Goal: Task Accomplishment & Management: Use online tool/utility

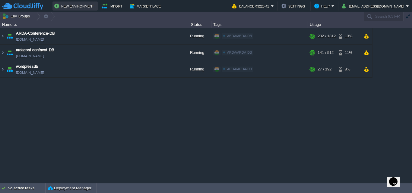
click at [81, 5] on button "New Environment" at bounding box center [75, 5] width 42 height 7
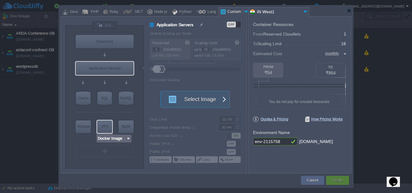
click at [107, 129] on div "VPS" at bounding box center [104, 127] width 15 height 12
type input "Elastic VPS"
type input "4"
type input "Select Image"
type input "Stateful"
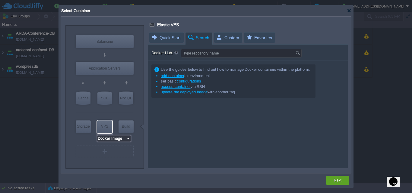
click at [120, 143] on div "VM Balancing VM Application Servers VM Cache VM SQL VM NoSQL VM Storage VM VPS …" at bounding box center [104, 97] width 78 height 143
click at [111, 130] on div "VPS" at bounding box center [104, 127] width 15 height 12
click at [126, 140] on img at bounding box center [128, 139] width 5 height 6
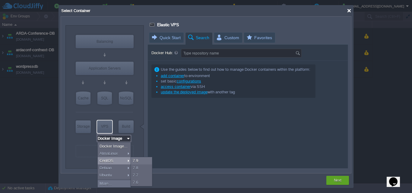
click at [348, 9] on div at bounding box center [349, 10] width 5 height 5
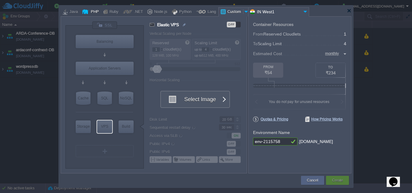
click at [90, 10] on div "PHP" at bounding box center [94, 12] width 10 height 9
type input "Elastic VPS"
type input "AlmaLinux 9.6"
type input "9.6"
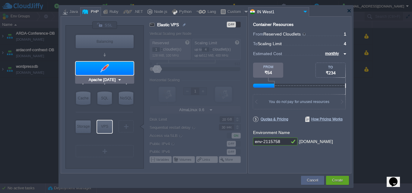
type input "NGINX 1.28.0"
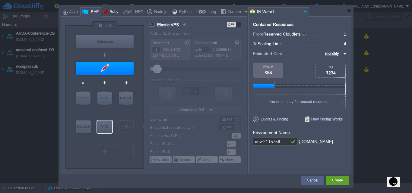
click at [113, 12] on div "Ruby" at bounding box center [113, 12] width 11 height 9
click at [126, 10] on div at bounding box center [127, 11] width 9 height 9
type input "Elastic VPS"
click at [348, 12] on div at bounding box center [349, 10] width 5 height 5
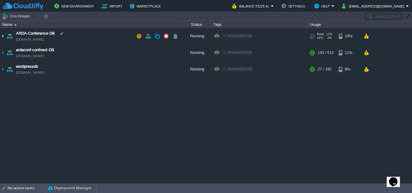
click at [4, 34] on img at bounding box center [2, 36] width 5 height 16
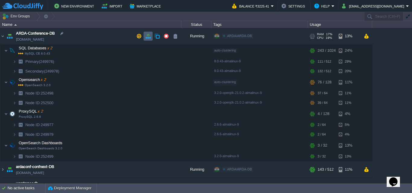
click at [148, 39] on td at bounding box center [148, 36] width 9 height 9
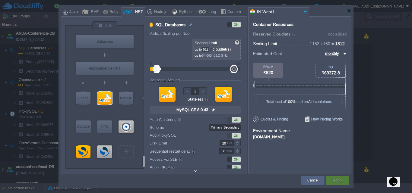
click at [128, 160] on div at bounding box center [104, 164] width 57 height 9
click at [128, 155] on div "VM" at bounding box center [126, 152] width 15 height 12
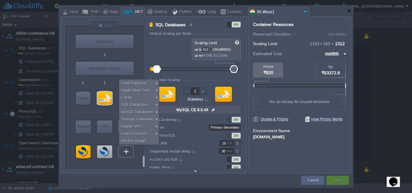
type input "Select Image"
click at [136, 162] on div "VM Balancing VM Application Servers VM Cache VM SQL VM NoSQL VM Storage VM VPS …" at bounding box center [106, 101] width 60 height 136
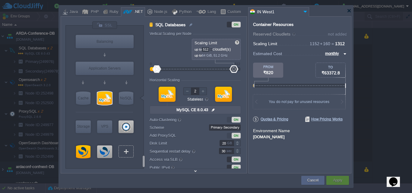
click at [129, 155] on div "VM" at bounding box center [126, 152] width 15 height 12
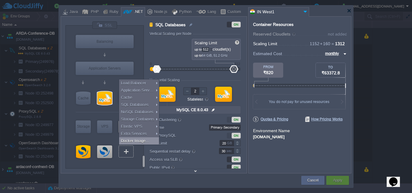
click at [137, 143] on div "Docker Image..." at bounding box center [139, 141] width 40 height 7
type input "Docker Image"
type input "1"
type input "16"
type input "1"
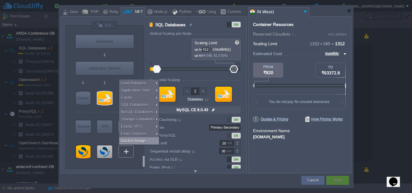
type input "Docker Image"
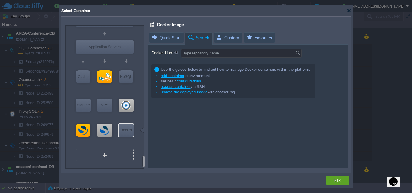
type input "Select Image"
click at [126, 152] on div "VM" at bounding box center [105, 155] width 58 height 12
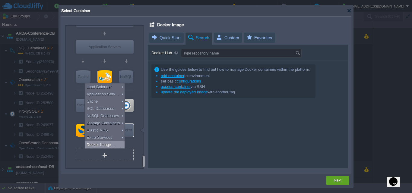
click at [116, 147] on div "Docker Image..." at bounding box center [105, 144] width 40 height 7
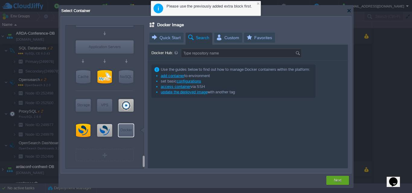
type input "Docker Image"
type input "Select Image"
click at [128, 131] on div "Docker" at bounding box center [126, 130] width 15 height 12
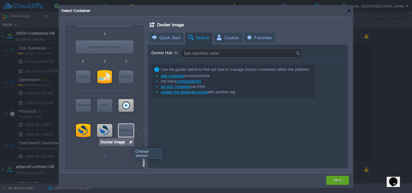
click at [130, 144] on img at bounding box center [131, 142] width 5 height 6
click at [131, 133] on div "Docker" at bounding box center [126, 130] width 15 height 12
click at [348, 10] on div at bounding box center [349, 10] width 5 height 5
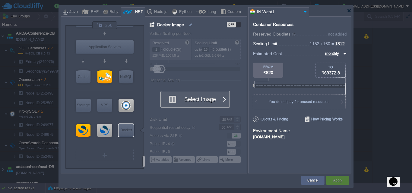
click at [196, 100] on button "Select Image" at bounding box center [192, 99] width 54 height 16
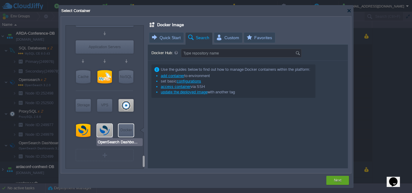
type input "Docker Image"
click at [123, 132] on div "Docker" at bounding box center [126, 130] width 15 height 12
click at [130, 140] on img at bounding box center [131, 142] width 5 height 6
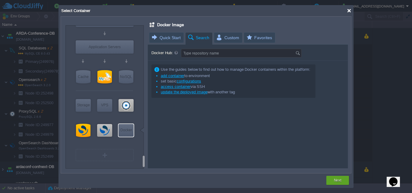
click at [349, 10] on div at bounding box center [349, 10] width 5 height 5
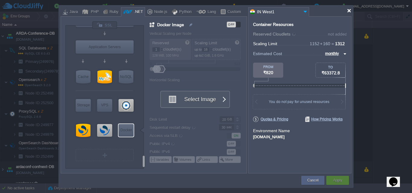
click at [349, 10] on div at bounding box center [349, 10] width 5 height 5
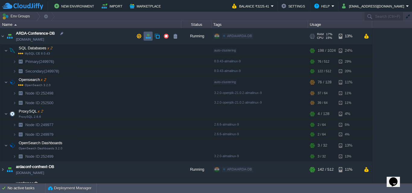
click at [151, 39] on td at bounding box center [148, 36] width 9 height 9
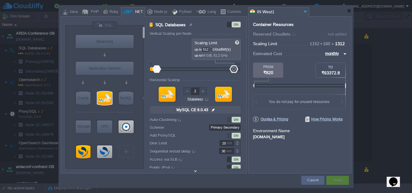
click at [131, 159] on div "VM" at bounding box center [126, 151] width 17 height 15
click at [131, 154] on div "VM" at bounding box center [126, 152] width 15 height 12
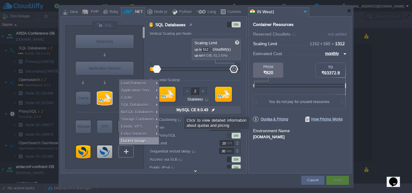
type input "Select Image"
click at [268, 120] on span "Quotas & Pricing" at bounding box center [270, 119] width 35 height 5
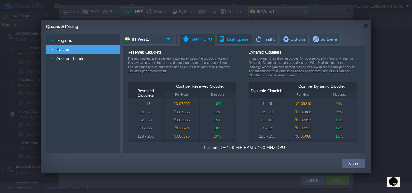
click at [224, 41] on span "Disk Space" at bounding box center [234, 39] width 30 height 10
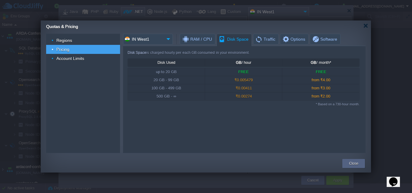
click at [291, 41] on span "Options" at bounding box center [293, 39] width 23 height 10
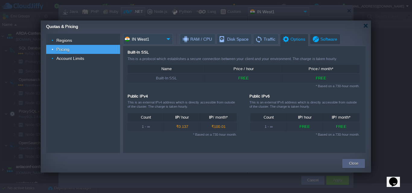
click at [324, 37] on span "Software" at bounding box center [324, 39] width 25 height 10
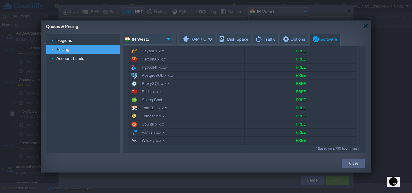
scroll to position [297, 0]
click at [367, 25] on div at bounding box center [366, 26] width 5 height 5
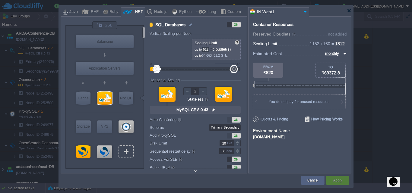
click at [124, 155] on div "VM" at bounding box center [126, 152] width 15 height 12
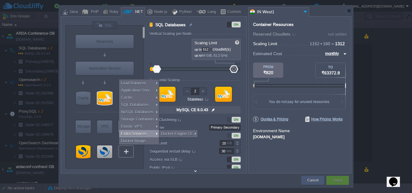
click at [318, 178] on button "Cancel" at bounding box center [312, 181] width 11 height 6
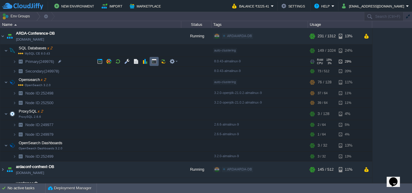
click at [154, 60] on button "button" at bounding box center [153, 61] width 5 height 5
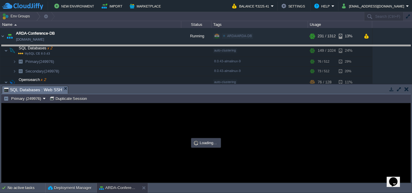
drag, startPoint x: 243, startPoint y: 92, endPoint x: 253, endPoint y: 48, distance: 45.2
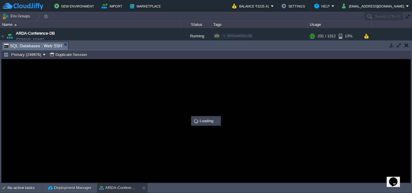
scroll to position [0, 0]
type input "#000000"
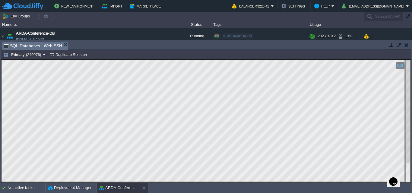
click at [38, 59] on div "Primary (249976) Duplicate Session" at bounding box center [206, 54] width 410 height 9
click at [39, 58] on td "Primary (249976)" at bounding box center [25, 54] width 44 height 7
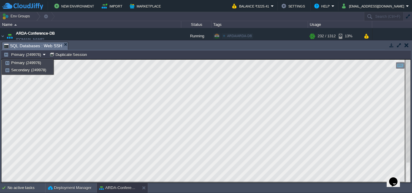
click at [405, 44] on button "button" at bounding box center [407, 45] width 4 height 5
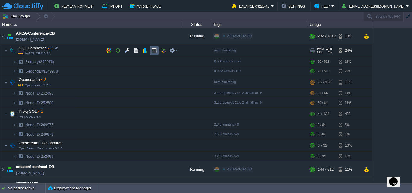
click at [152, 52] on button "button" at bounding box center [153, 50] width 5 height 5
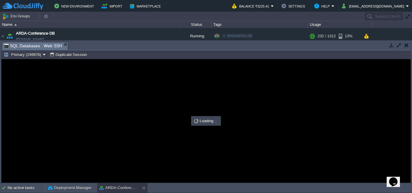
type input "#000000"
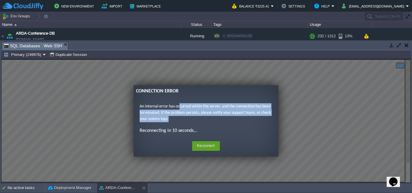
drag, startPoint x: 180, startPoint y: 108, endPoint x: 244, endPoint y: 120, distance: 64.7
click at [244, 120] on p "An internal error has occurred within the server, and the connection has been t…" at bounding box center [206, 112] width 133 height 19
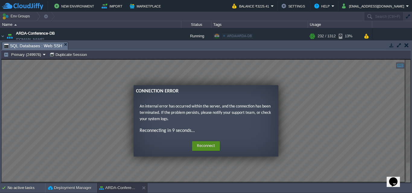
click at [214, 147] on button "Reconnect" at bounding box center [206, 146] width 28 height 10
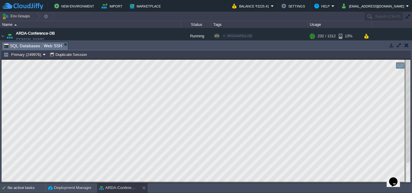
click at [408, 45] on button "button" at bounding box center [407, 45] width 4 height 5
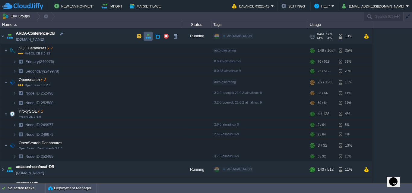
click at [149, 37] on button "button" at bounding box center [147, 35] width 5 height 5
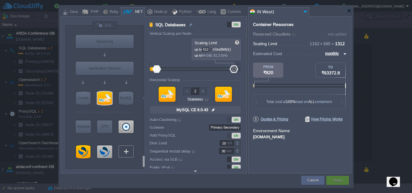
click at [129, 151] on div "VM" at bounding box center [126, 152] width 15 height 12
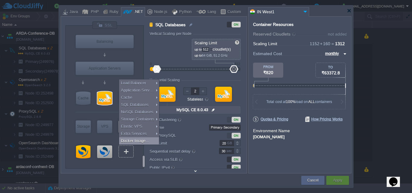
click at [137, 142] on div "Docker Image..." at bounding box center [139, 141] width 40 height 7
type input "Docker Image"
type input "1"
type input "16"
type input "1"
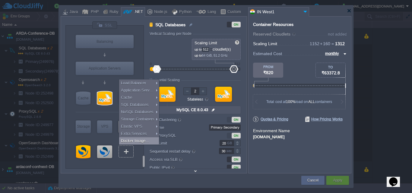
type input "Docker Image"
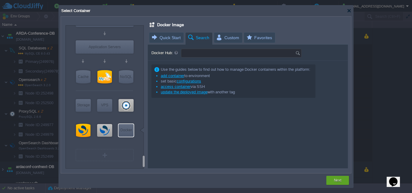
type input "Select Image"
click at [210, 55] on input "Docker Hub:" at bounding box center [238, 53] width 114 height 8
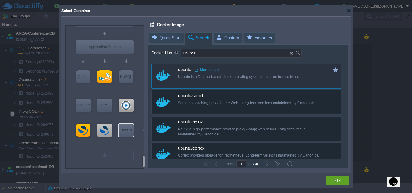
click at [217, 69] on link "More details" at bounding box center [207, 70] width 25 height 5
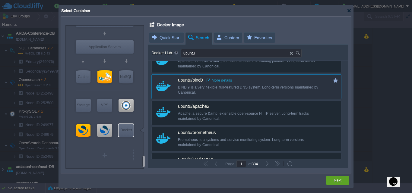
scroll to position [211, 0]
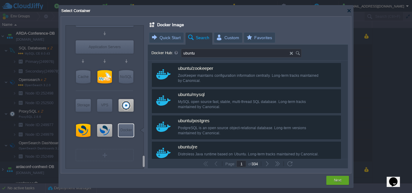
click at [215, 56] on input "ubuntu" at bounding box center [235, 53] width 109 height 8
type input "ubuntu/[GEOGRAPHIC_DATA]"
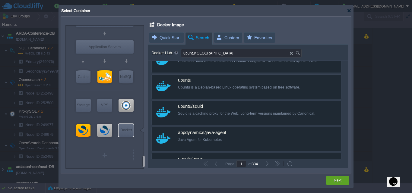
scroll to position [91, 0]
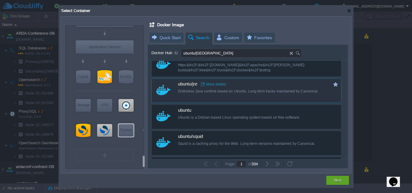
click at [218, 83] on link "More details" at bounding box center [213, 84] width 25 height 5
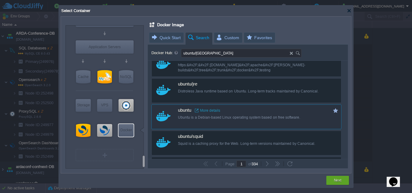
click at [253, 118] on div "Ubuntu is a Debian-based Linux operating system based on free software." at bounding box center [250, 117] width 145 height 5
type input "Ubuntu"
type input "latest"
type input "Ubuntu :"
type input "latest"
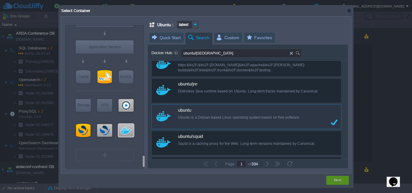
click at [345, 181] on div "Next" at bounding box center [337, 180] width 23 height 9
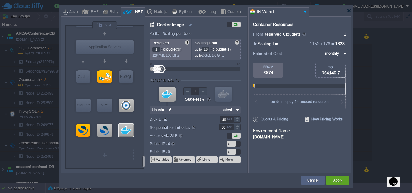
type input "26"
click at [163, 70] on div at bounding box center [162, 69] width 9 height 8
type input "0"
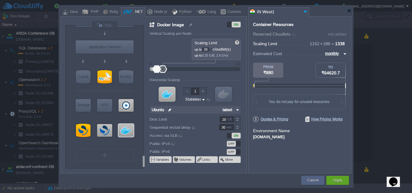
drag, startPoint x: 157, startPoint y: 70, endPoint x: 146, endPoint y: 70, distance: 10.6
click at [146, 70] on div "Docker Image ON Vertical Scaling per Node Reserved 0 cloudlet(s) 0 MiB, 0 MHz S…" at bounding box center [195, 97] width 103 height 152
drag, startPoint x: 164, startPoint y: 71, endPoint x: 168, endPoint y: 70, distance: 4.2
click at [168, 70] on div at bounding box center [168, 69] width 9 height 8
click at [213, 47] on div at bounding box center [211, 48] width 3 height 2
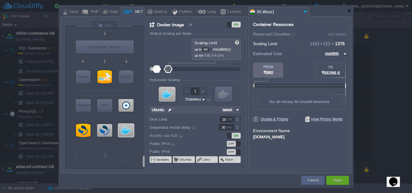
click at [213, 47] on div at bounding box center [211, 48] width 3 height 2
type input "64"
click at [213, 51] on div at bounding box center [211, 51] width 3 height 2
click at [190, 26] on img at bounding box center [191, 24] width 5 height 7
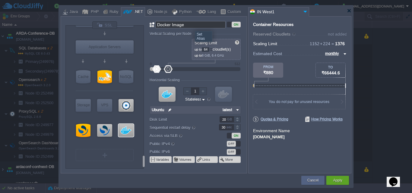
click at [190, 26] on input "Docker Image" at bounding box center [190, 24] width 70 height 7
type input "mysql-opensearch-sync"
click at [308, 152] on div "Container Resources From Reserved Cloudlets ... = not added To Scaling Limit 11…" at bounding box center [299, 94] width 103 height 157
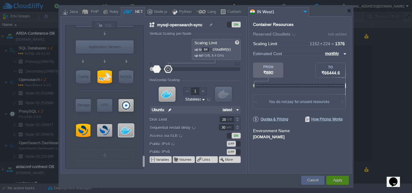
click at [334, 177] on div "Apply" at bounding box center [338, 180] width 14 height 9
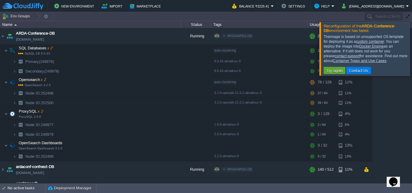
click at [412, 53] on div at bounding box center [419, 48] width 0 height 53
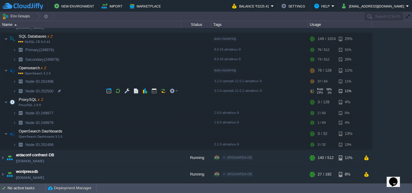
scroll to position [0, 0]
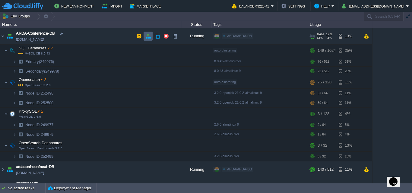
click at [151, 36] on button "button" at bounding box center [147, 35] width 5 height 5
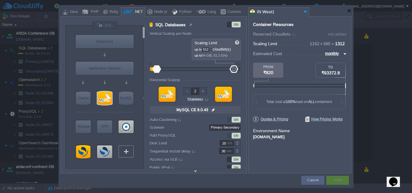
click at [127, 151] on div at bounding box center [126, 152] width 1 height 5
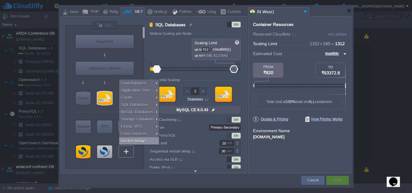
click at [139, 144] on div "Docker Image..." at bounding box center [139, 141] width 40 height 7
type input "Docker Image"
type input "1"
type input "16"
type input "1"
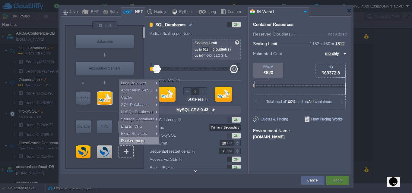
type input "Docker Image"
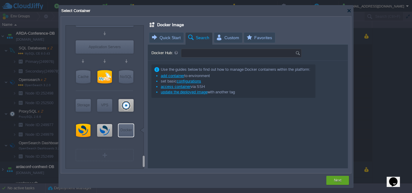
type input "Select Image"
click at [202, 57] on input "Docker Hub:" at bounding box center [238, 53] width 114 height 8
type input "Type repository name"
click at [348, 13] on div at bounding box center [349, 10] width 5 height 5
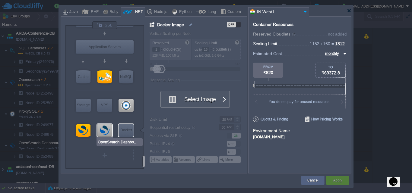
type input "Docker Image"
click at [351, 10] on div at bounding box center [349, 10] width 5 height 5
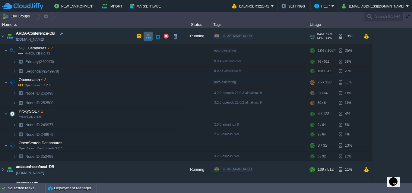
click at [152, 38] on td at bounding box center [148, 36] width 9 height 9
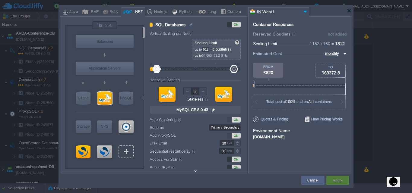
click at [124, 155] on div "VM" at bounding box center [126, 152] width 15 height 12
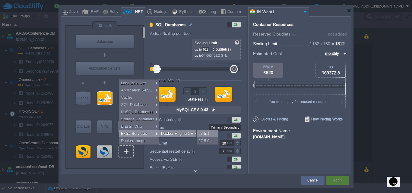
click at [208, 134] on div "27.5.1" at bounding box center [207, 133] width 21 height 7
type input "Extra Services"
type input "1"
type input "6"
type input "1"
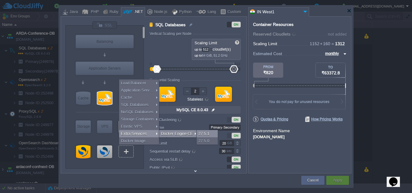
type input "Docker Engine CE 27.5.1"
type input "27.5.1-almalin..."
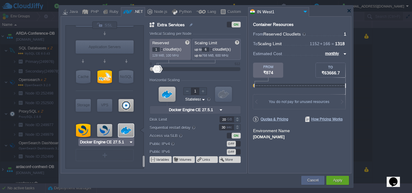
type input "Select Image"
click at [126, 128] on div at bounding box center [126, 130] width 15 height 13
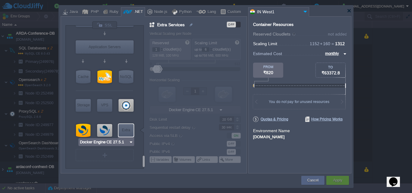
click at [126, 128] on div "Extra" at bounding box center [126, 130] width 15 height 12
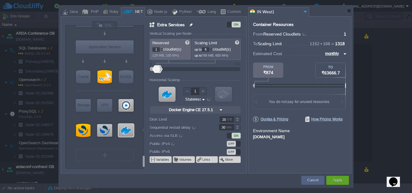
click at [192, 25] on img at bounding box center [191, 24] width 5 height 7
drag, startPoint x: 182, startPoint y: 25, endPoint x: 148, endPoint y: 19, distance: 34.6
click at [148, 19] on div "VM Balancing VM Application Servers VM Cache VM SQL VM NoSQL VM Storage VM VPS …" at bounding box center [154, 94] width 186 height 157
type input "mysql-opensearch-sync"
click at [231, 36] on div "Vertical Scaling per Node" at bounding box center [195, 34] width 91 height 5
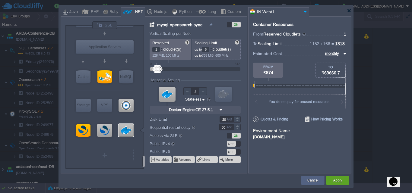
type input "Redis 7.2.4"
type input "0"
drag, startPoint x: 154, startPoint y: 70, endPoint x: 149, endPoint y: 69, distance: 4.8
click at [149, 69] on div "mysql-opensearch-sync ON Vertical Scaling per Node Reserved 0 cloudlet(s) 0 MiB…" at bounding box center [195, 97] width 103 height 152
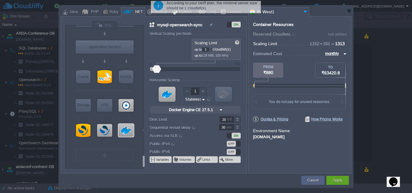
drag, startPoint x: 160, startPoint y: 69, endPoint x: 148, endPoint y: 67, distance: 12.2
click at [148, 67] on div "mysql-opensearch-sync ON Vertical Scaling per Node Reserved 0 cloudlet(s) 0 MiB…" at bounding box center [195, 97] width 103 height 152
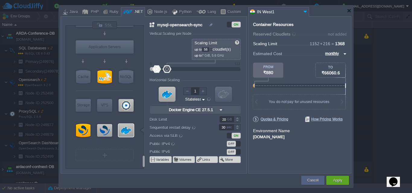
drag, startPoint x: 159, startPoint y: 69, endPoint x: 167, endPoint y: 70, distance: 8.2
click at [167, 70] on div at bounding box center [167, 69] width 9 height 8
click at [213, 48] on div at bounding box center [211, 48] width 3 height 2
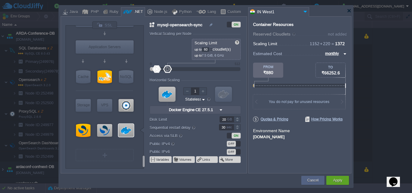
click at [213, 48] on div at bounding box center [211, 48] width 3 height 2
type input "64"
click at [213, 48] on div at bounding box center [211, 48] width 3 height 2
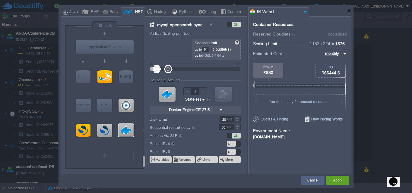
click at [245, 78] on form "Vertical Scaling per Node Reserved 0 cloudlet(s) 0 MiB, 0 MHz Scaling Limit up …" at bounding box center [198, 103] width 97 height 142
click at [346, 180] on div "Apply" at bounding box center [337, 180] width 23 height 9
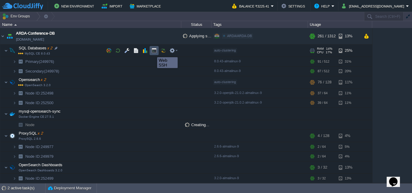
click at [153, 52] on button "button" at bounding box center [153, 50] width 5 height 5
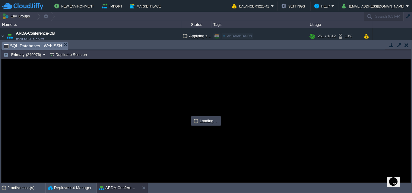
type input "#000000"
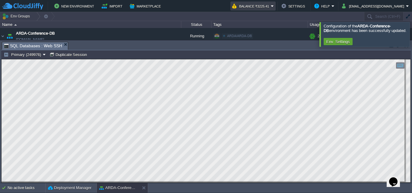
scroll to position [38, 0]
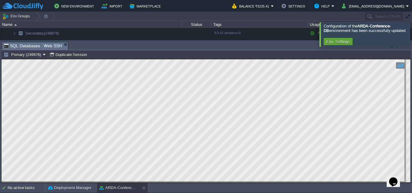
click at [412, 35] on div at bounding box center [419, 34] width 0 height 24
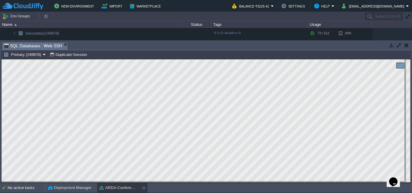
click at [407, 44] on button "button" at bounding box center [407, 45] width 4 height 5
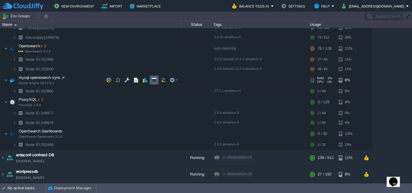
click at [155, 82] on button "button" at bounding box center [153, 80] width 5 height 5
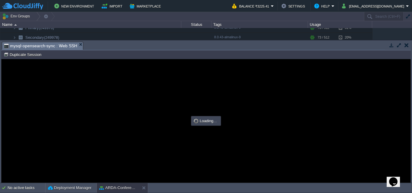
scroll to position [0, 0]
type input "#000000"
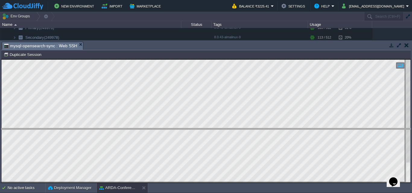
drag, startPoint x: 223, startPoint y: 46, endPoint x: 236, endPoint y: 132, distance: 87.5
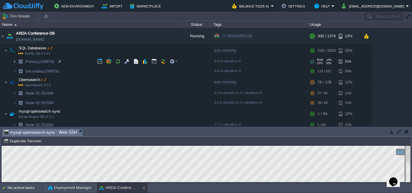
click at [15, 60] on img at bounding box center [15, 61] width 4 height 9
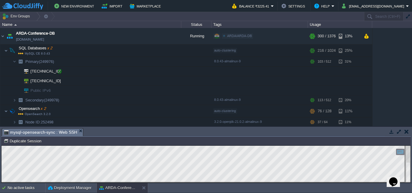
click at [58, 72] on div at bounding box center [59, 71] width 5 height 5
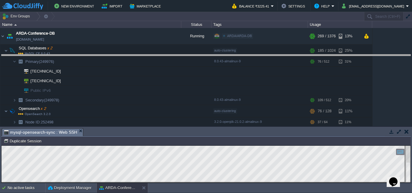
drag, startPoint x: 236, startPoint y: 131, endPoint x: 249, endPoint y: 53, distance: 79.3
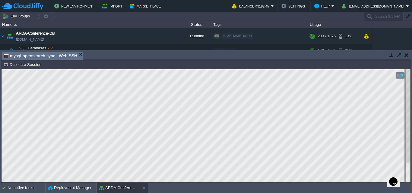
click at [406, 56] on button "button" at bounding box center [407, 54] width 4 height 5
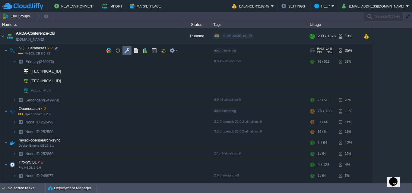
click at [128, 52] on button "button" at bounding box center [126, 50] width 5 height 5
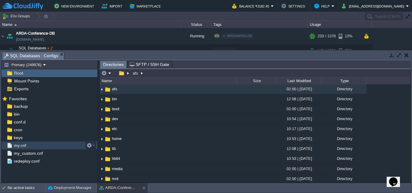
click at [21, 147] on span "my.cnf" at bounding box center [20, 145] width 14 height 5
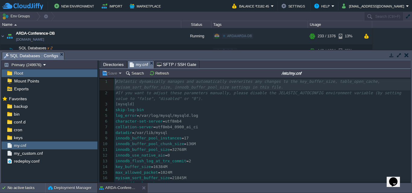
scroll to position [2, 0]
click at [141, 75] on button "Search" at bounding box center [135, 73] width 20 height 5
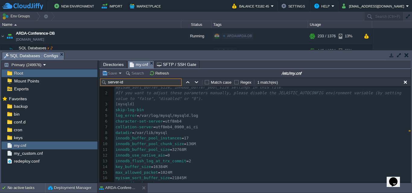
scroll to position [59, 0]
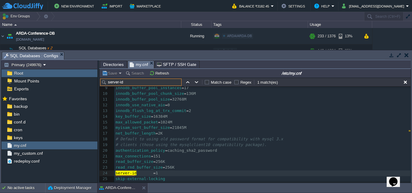
paste input "log_bin"
type input "log_bin"
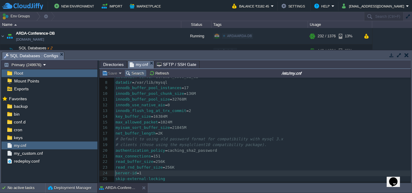
click at [134, 76] on button "Search" at bounding box center [135, 73] width 20 height 5
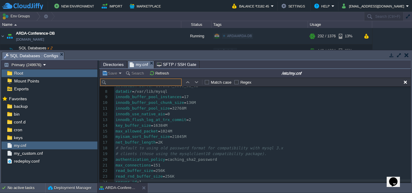
scroll to position [59, 0]
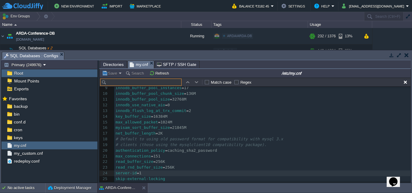
paste input "binlog_format"
type input "binlog_format"
click at [408, 55] on button "button" at bounding box center [407, 54] width 4 height 5
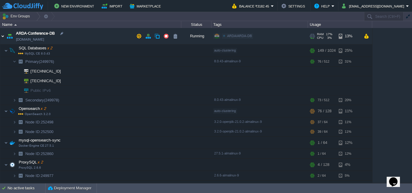
click at [3, 34] on img at bounding box center [2, 36] width 5 height 16
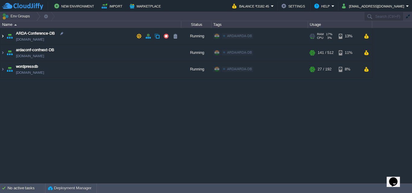
click at [4, 35] on img at bounding box center [2, 36] width 5 height 16
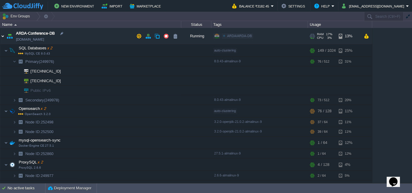
click at [2, 38] on img at bounding box center [2, 36] width 5 height 16
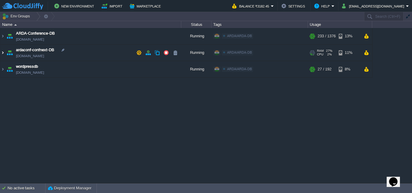
click at [2, 55] on img at bounding box center [2, 53] width 5 height 16
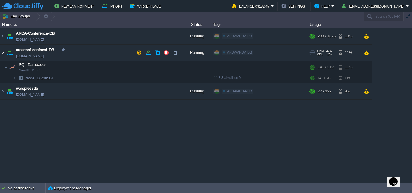
click at [2, 55] on img at bounding box center [2, 53] width 5 height 16
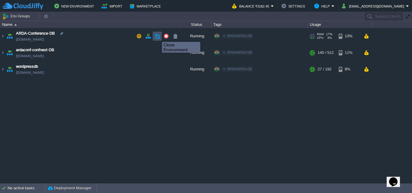
click at [157, 37] on button "button" at bounding box center [156, 35] width 5 height 5
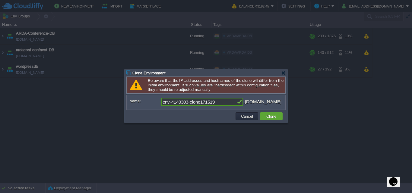
drag, startPoint x: 219, startPoint y: 104, endPoint x: 147, endPoint y: 94, distance: 73.1
click at [147, 94] on div "Clone Environment Be aware that the IP addresses and hostnames of the clone wil…" at bounding box center [206, 96] width 163 height 54
click at [162, 103] on input "testing-db" at bounding box center [198, 102] width 75 height 8
type input "testing-db"
click at [269, 116] on button "Clone" at bounding box center [272, 116] width 14 height 5
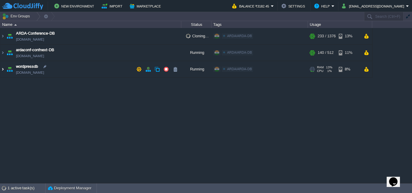
click at [2, 71] on img at bounding box center [2, 69] width 5 height 16
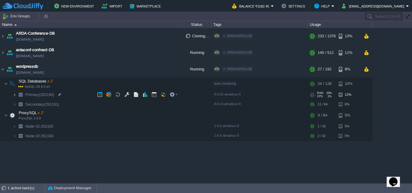
click at [14, 98] on img at bounding box center [15, 94] width 4 height 9
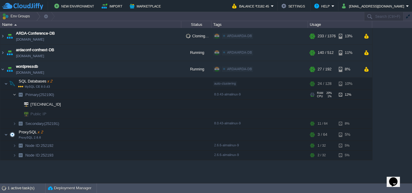
click at [14, 94] on img at bounding box center [15, 94] width 4 height 9
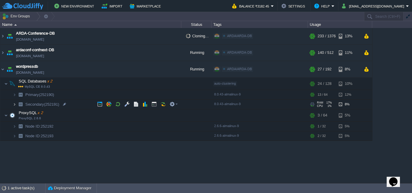
click at [15, 103] on img at bounding box center [15, 104] width 4 height 9
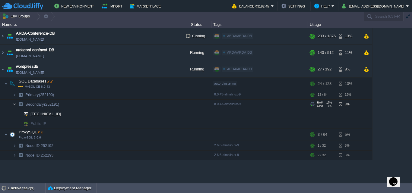
click at [15, 103] on img at bounding box center [15, 104] width 4 height 9
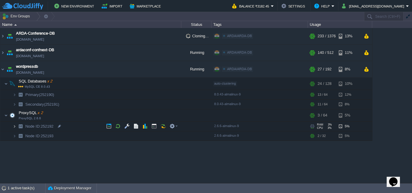
click at [15, 129] on img at bounding box center [15, 126] width 4 height 9
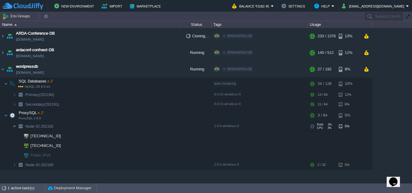
click at [15, 129] on img at bounding box center [15, 126] width 4 height 9
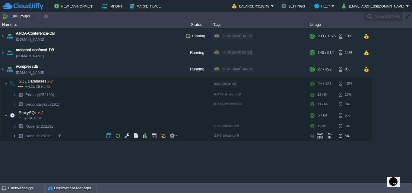
click at [15, 139] on img at bounding box center [15, 136] width 4 height 9
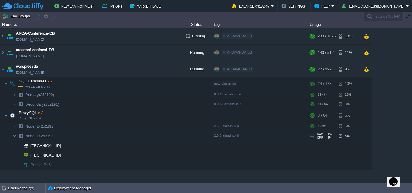
click at [15, 139] on img at bounding box center [15, 136] width 4 height 9
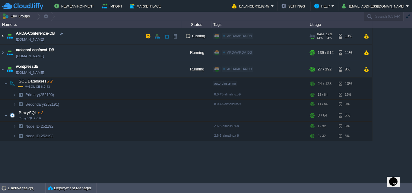
click at [4, 36] on img at bounding box center [2, 36] width 5 height 16
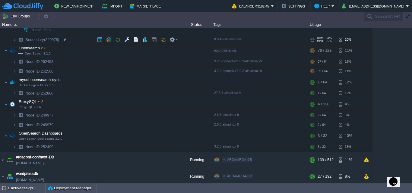
scroll to position [0, 0]
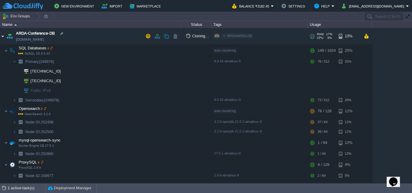
click at [5, 36] on img at bounding box center [2, 36] width 5 height 16
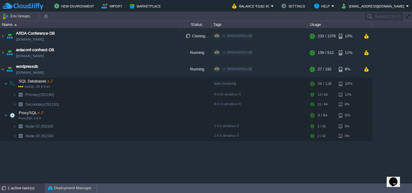
click at [21, 185] on div "1 active task(s)" at bounding box center [27, 189] width 38 height 10
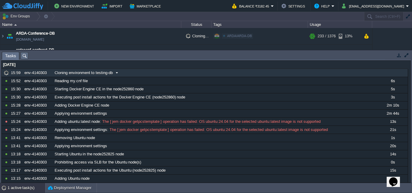
click at [118, 72] on span at bounding box center [117, 72] width 8 height 5
click at [405, 55] on button "button" at bounding box center [406, 54] width 5 height 5
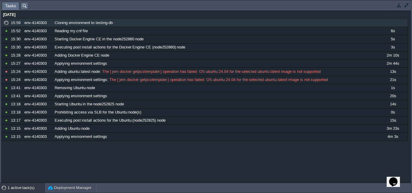
click at [399, 6] on button "button" at bounding box center [398, 4] width 5 height 5
